Goal: Find contact information: Find contact information

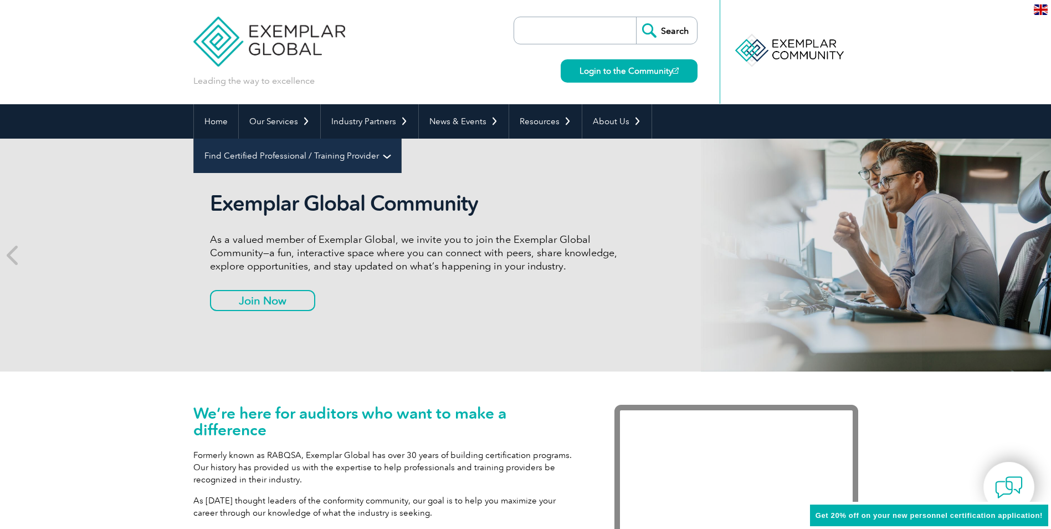
click at [401, 139] on link "Find Certified Professional / Training Provider" at bounding box center [297, 156] width 207 height 34
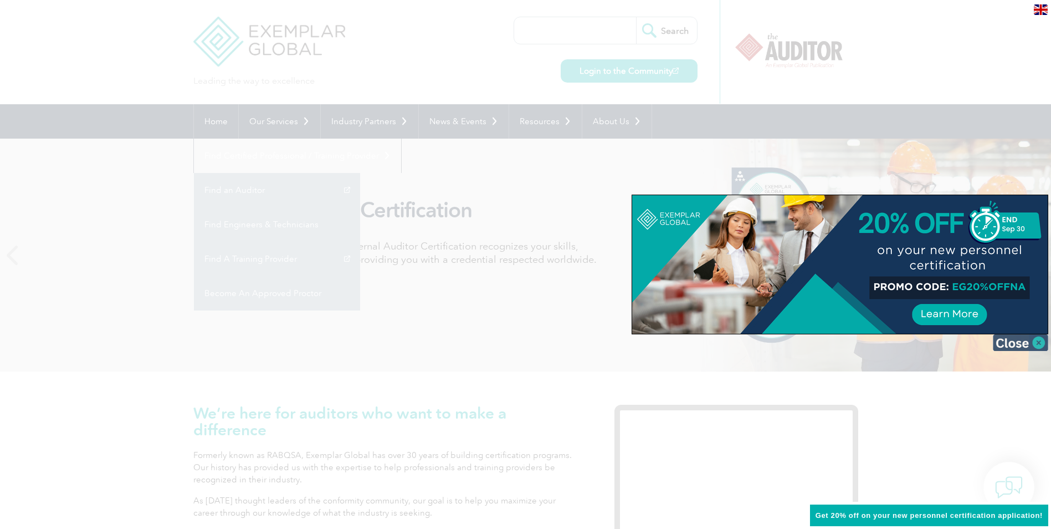
click at [1039, 343] on img at bounding box center [1020, 342] width 55 height 17
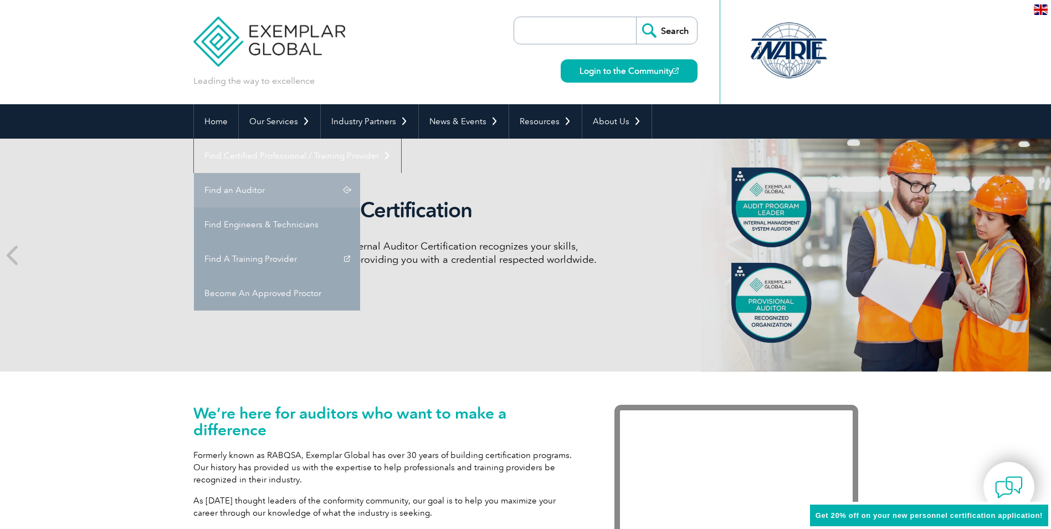
click at [360, 173] on link "Find an Auditor" at bounding box center [277, 190] width 166 height 34
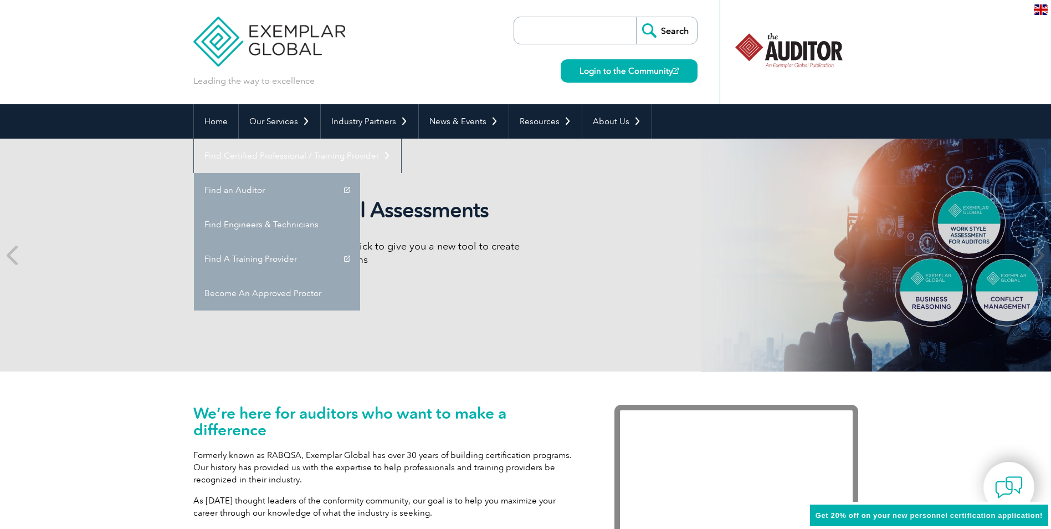
click at [360, 173] on link "Find an Auditor" at bounding box center [277, 190] width 166 height 34
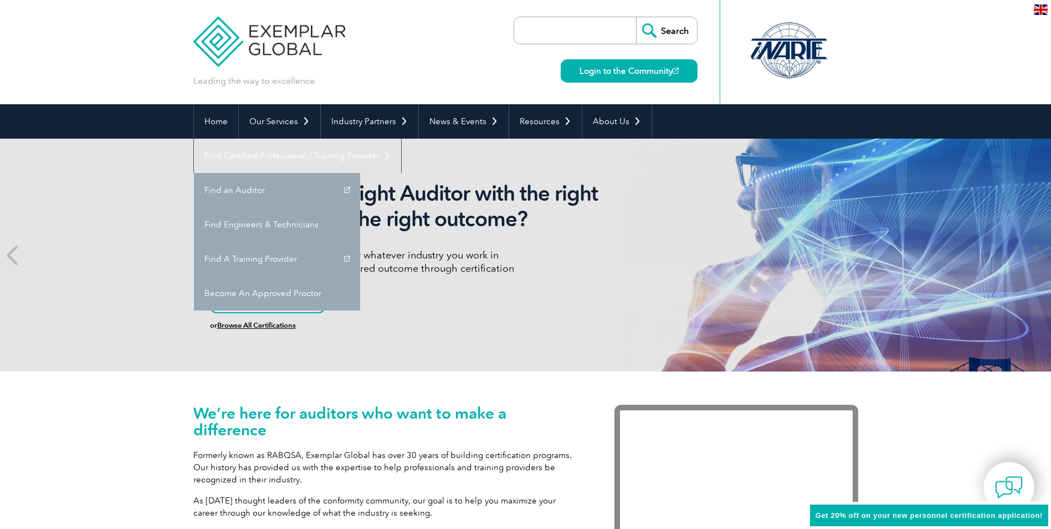
click at [928, 439] on div "We’re here for auditors who want to make a difference Formerly known as RABQSA,…" at bounding box center [525, 489] width 1051 height 237
click at [997, 485] on img at bounding box center [1008, 486] width 33 height 33
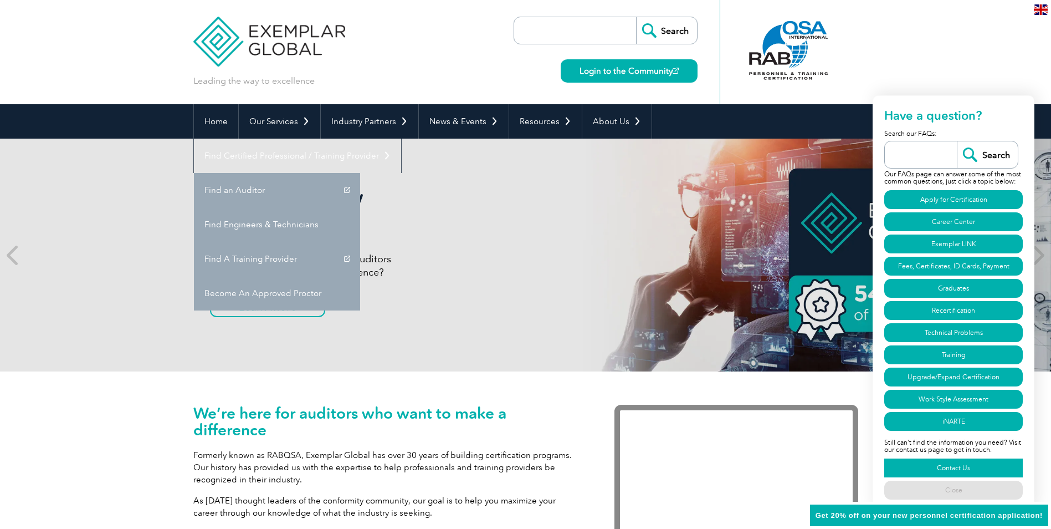
click at [949, 467] on link "Contact Us" at bounding box center [953, 467] width 139 height 19
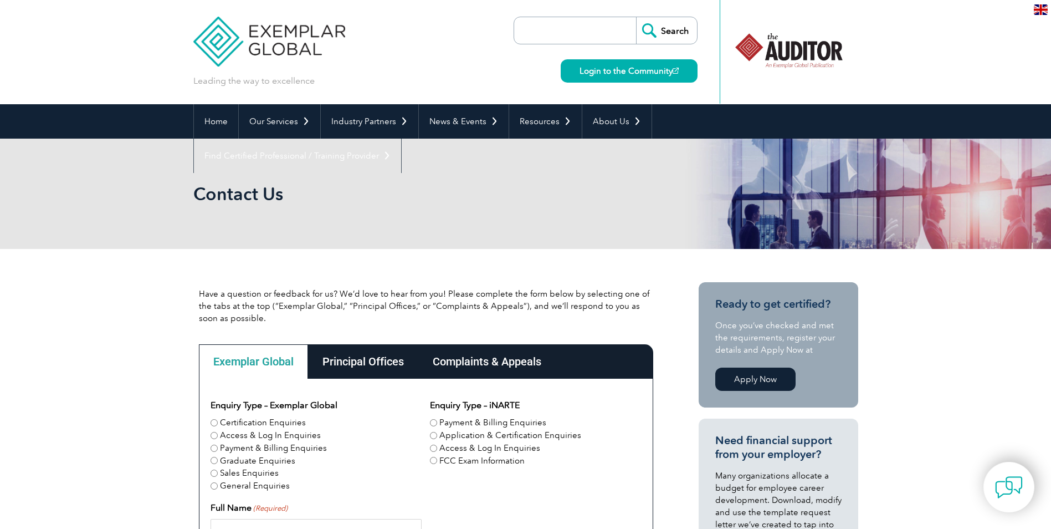
click at [290, 35] on img at bounding box center [269, 33] width 152 height 66
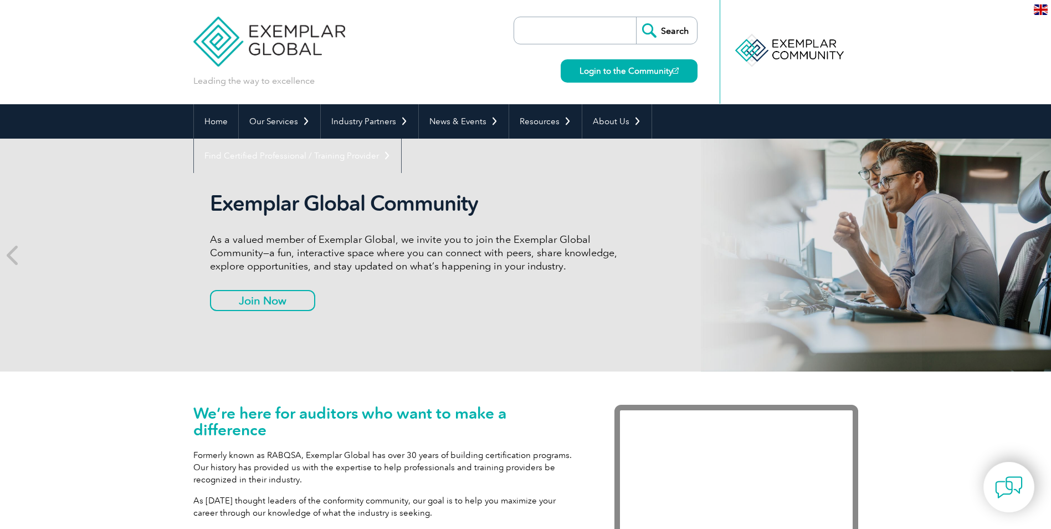
scroll to position [55, 0]
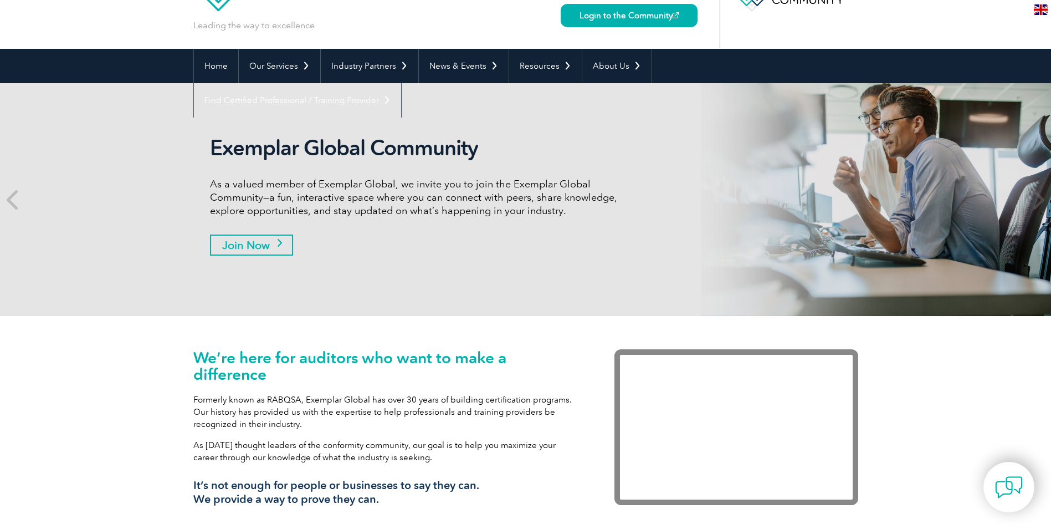
click at [286, 247] on link "Join Now" at bounding box center [251, 244] width 83 height 21
